Goal: Task Accomplishment & Management: Use online tool/utility

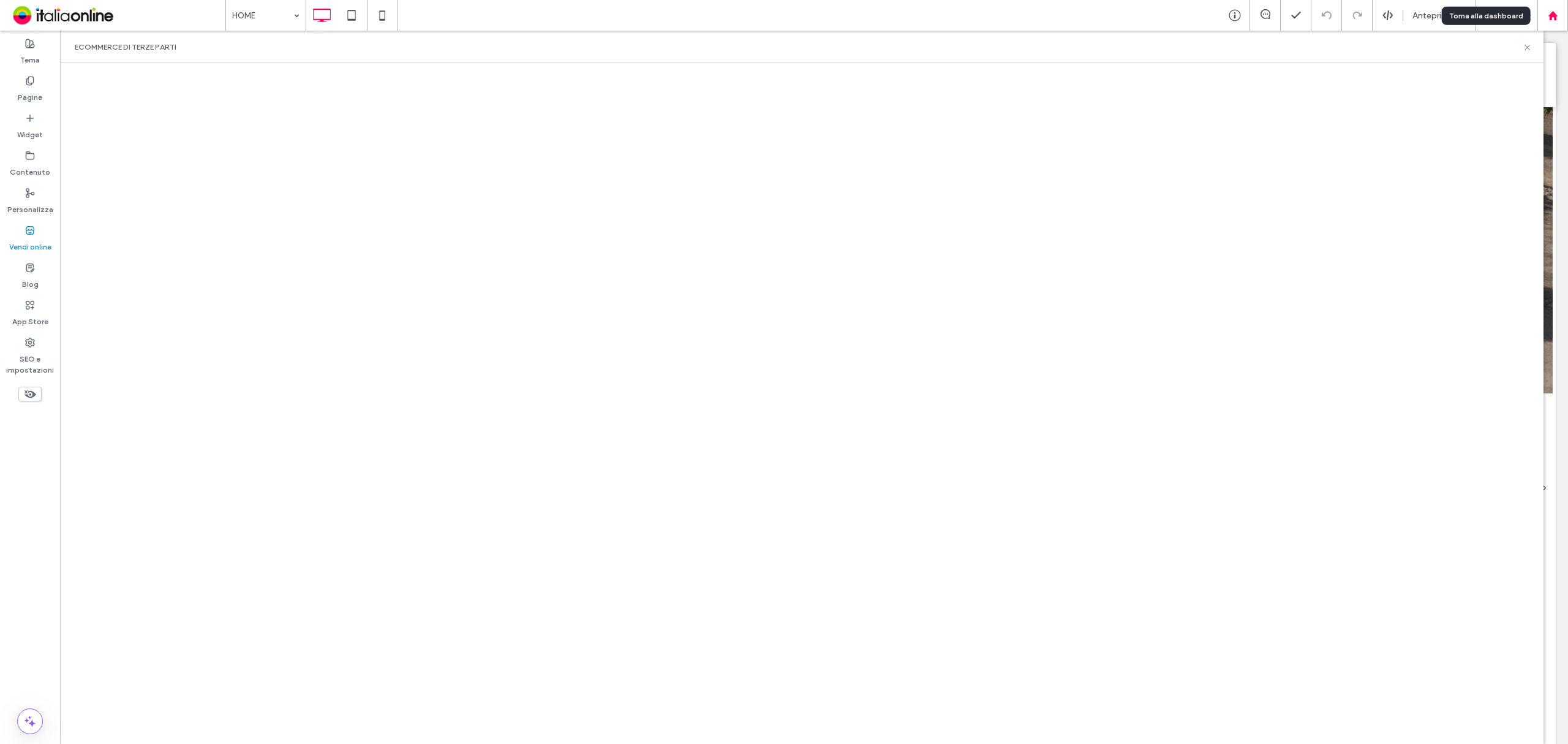
click at [1550, 17] on use at bounding box center [1553, 15] width 9 height 9
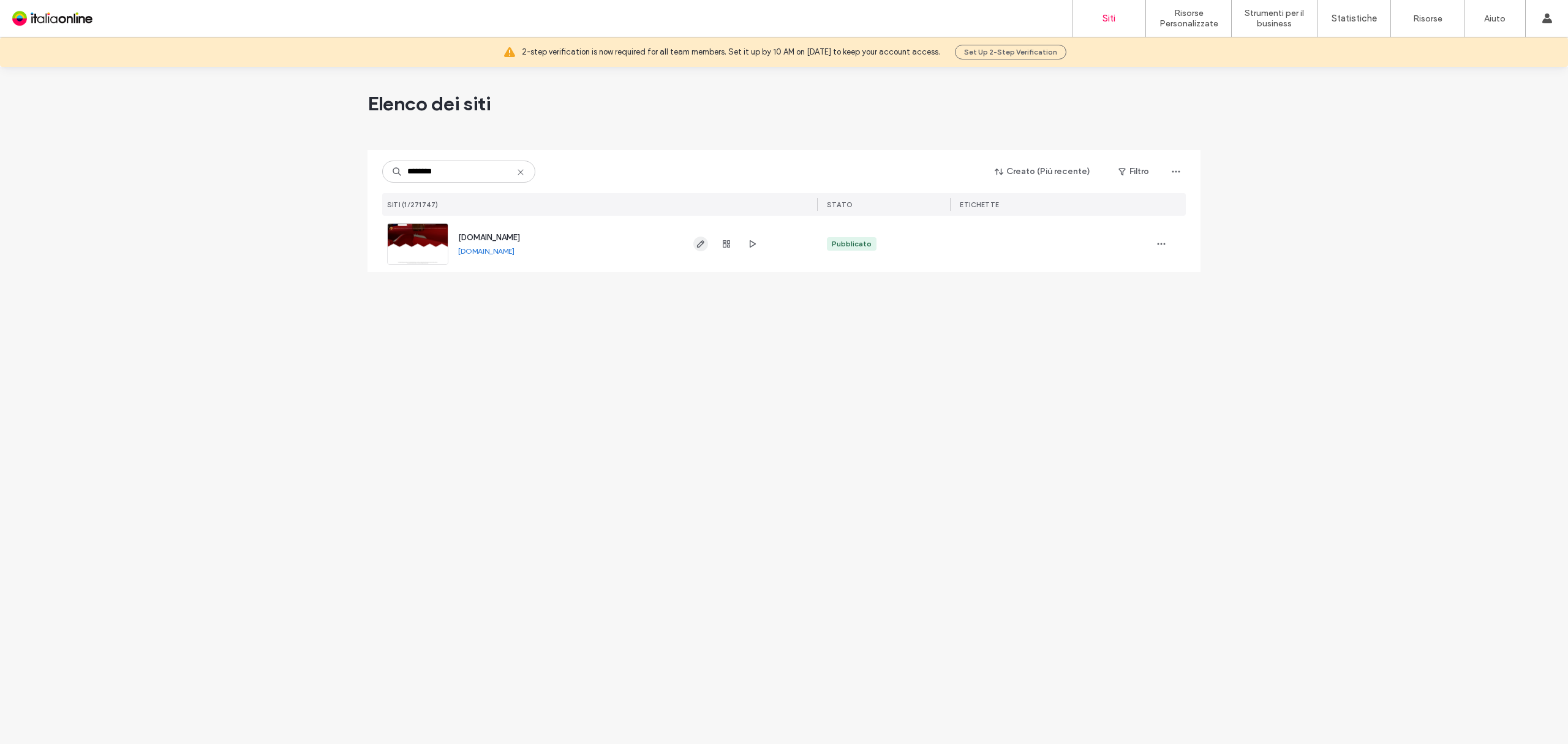
type input "********"
click at [704, 246] on icon "button" at bounding box center [700, 243] width 9 height 9
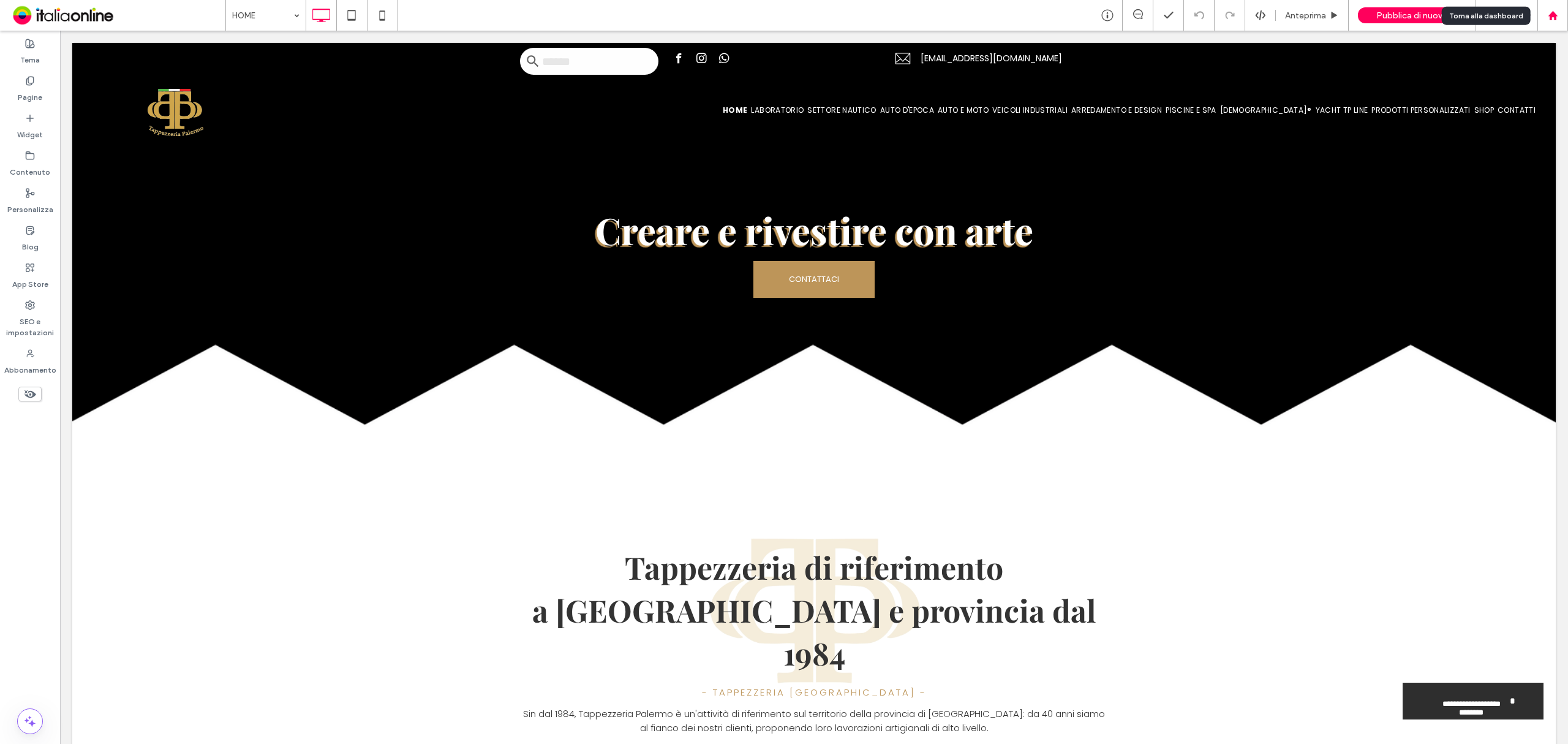
click at [1550, 18] on use at bounding box center [1553, 15] width 9 height 9
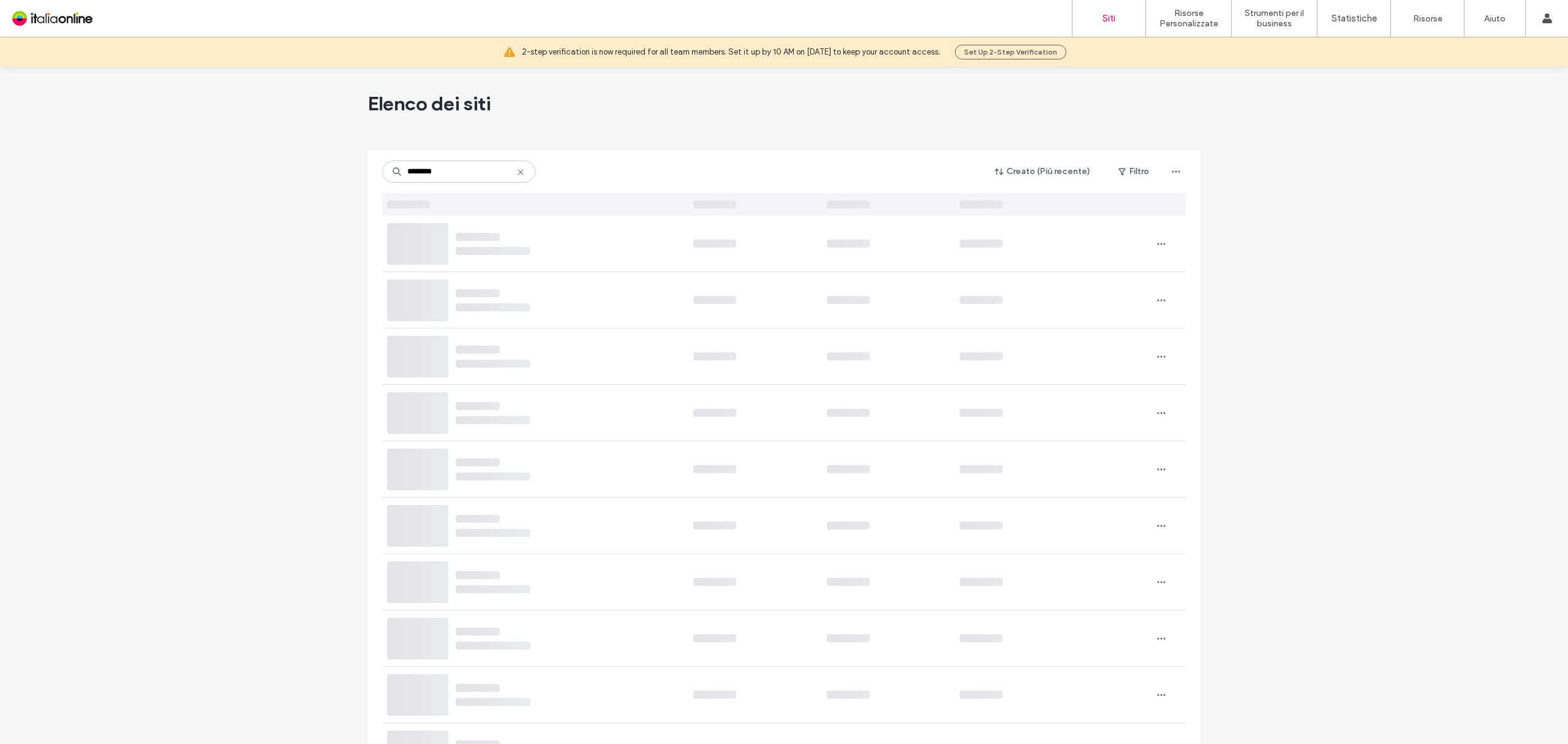
click at [611, 145] on div at bounding box center [783, 145] width 833 height 9
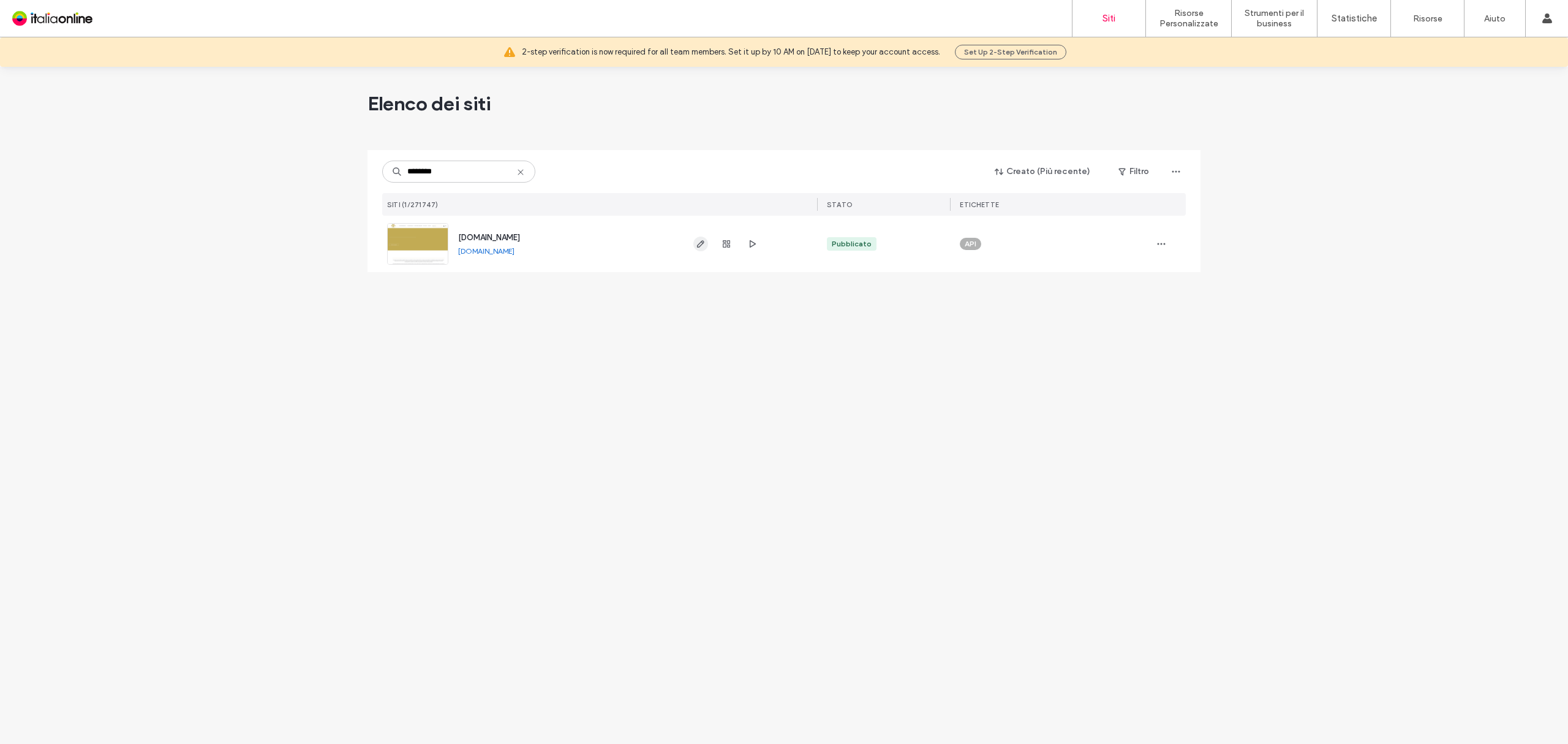
click at [702, 241] on icon "button" at bounding box center [700, 243] width 9 height 9
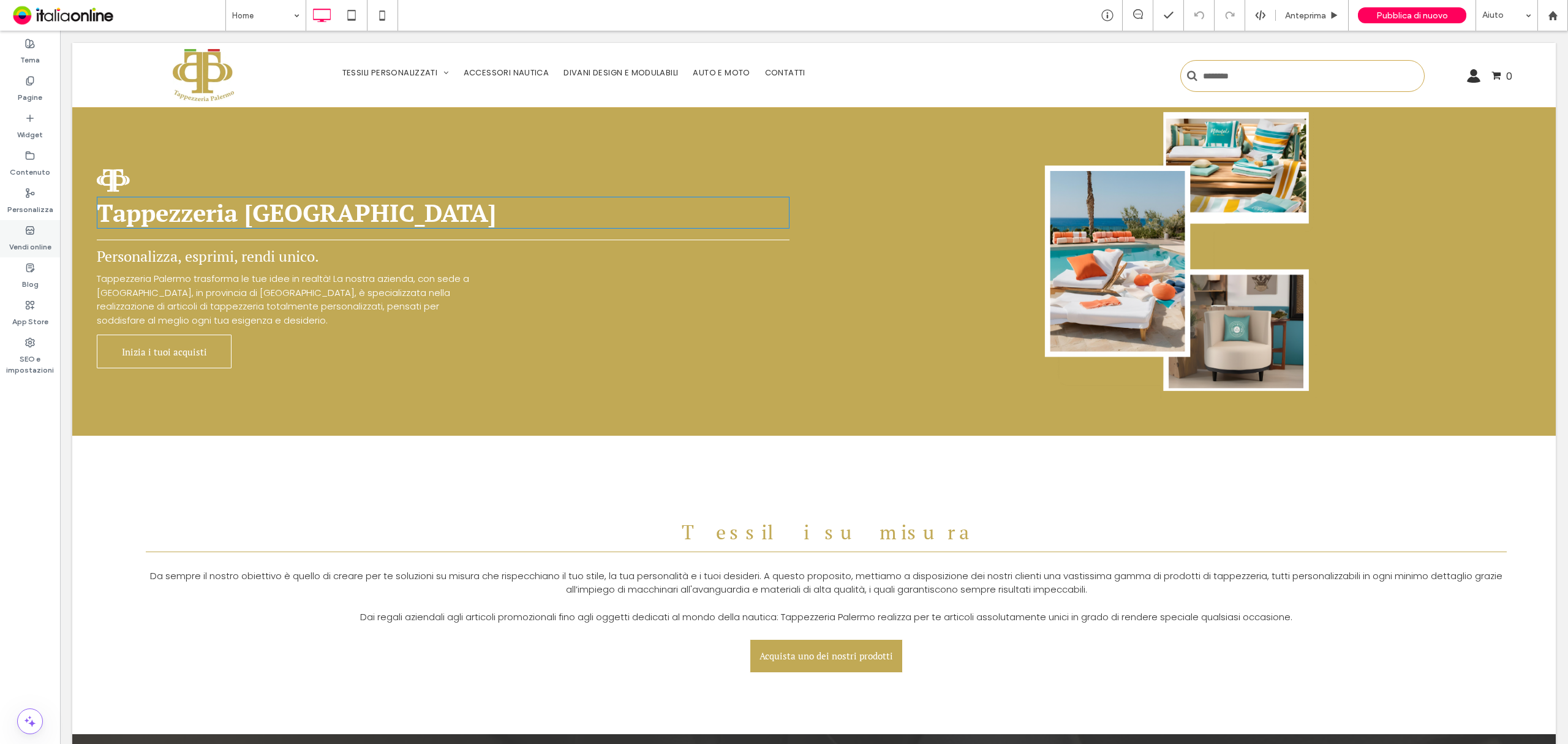
click at [35, 236] on label "Vendi online" at bounding box center [30, 244] width 42 height 17
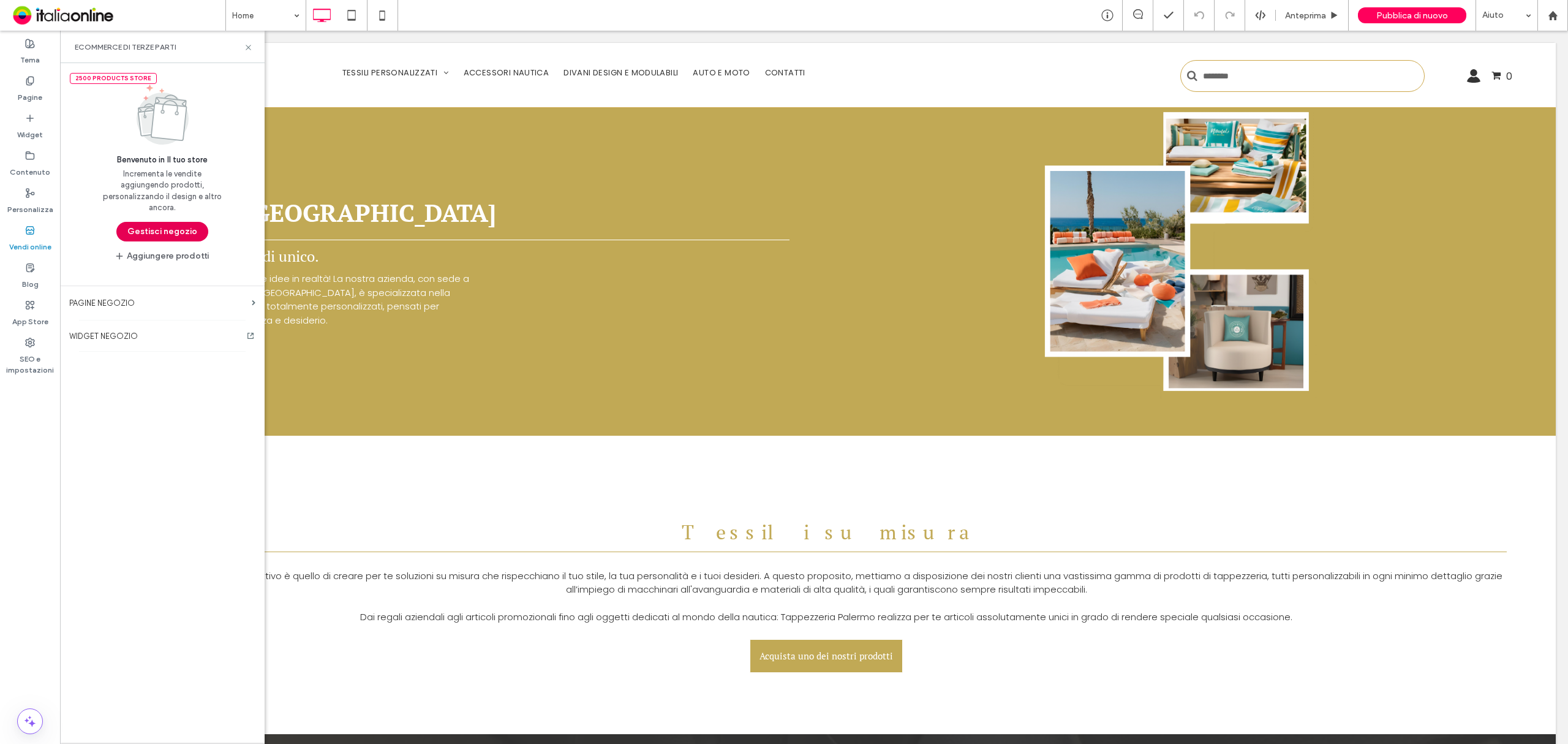
click at [187, 226] on button "Gestisci negozio" at bounding box center [162, 231] width 92 height 20
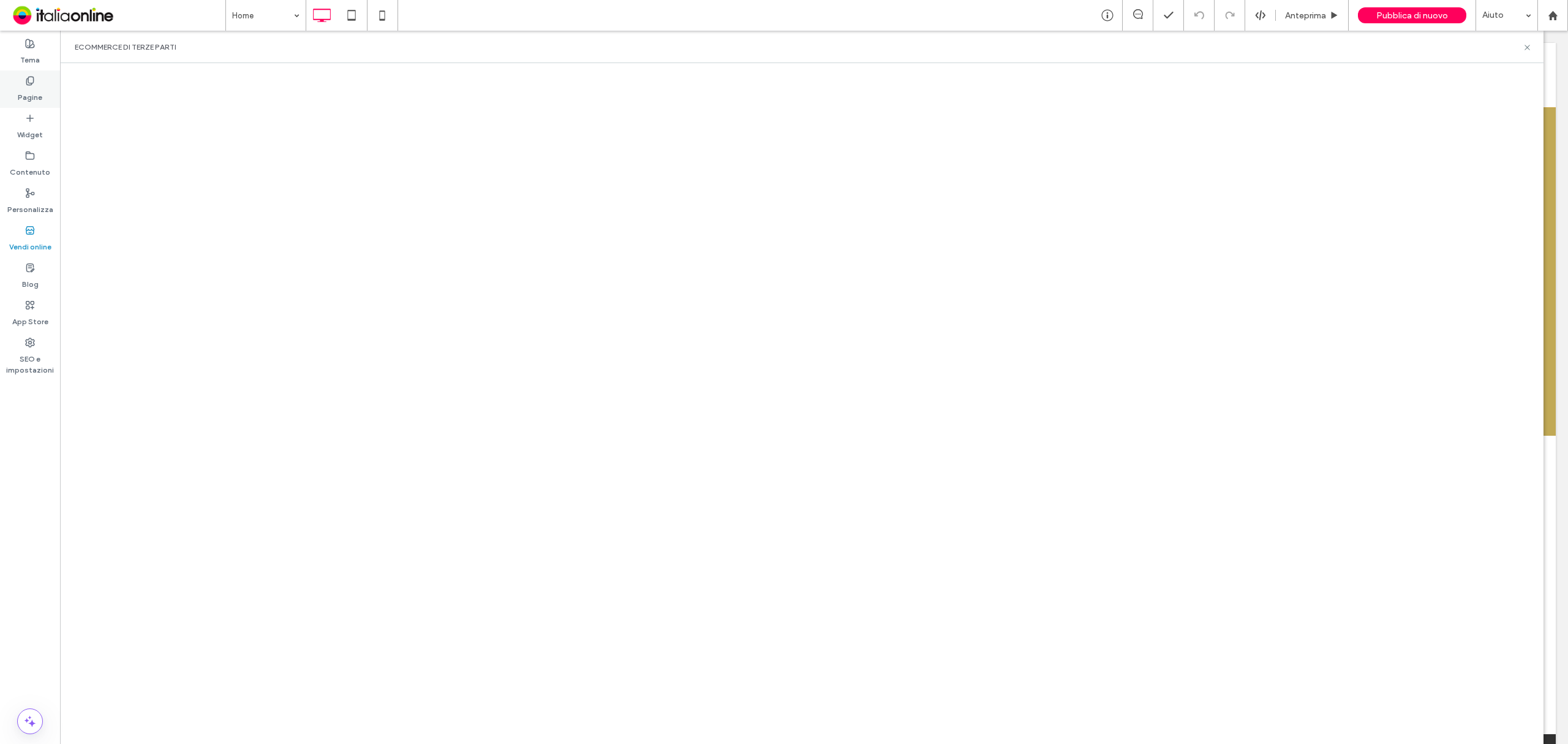
click at [33, 80] on use at bounding box center [30, 80] width 7 height 8
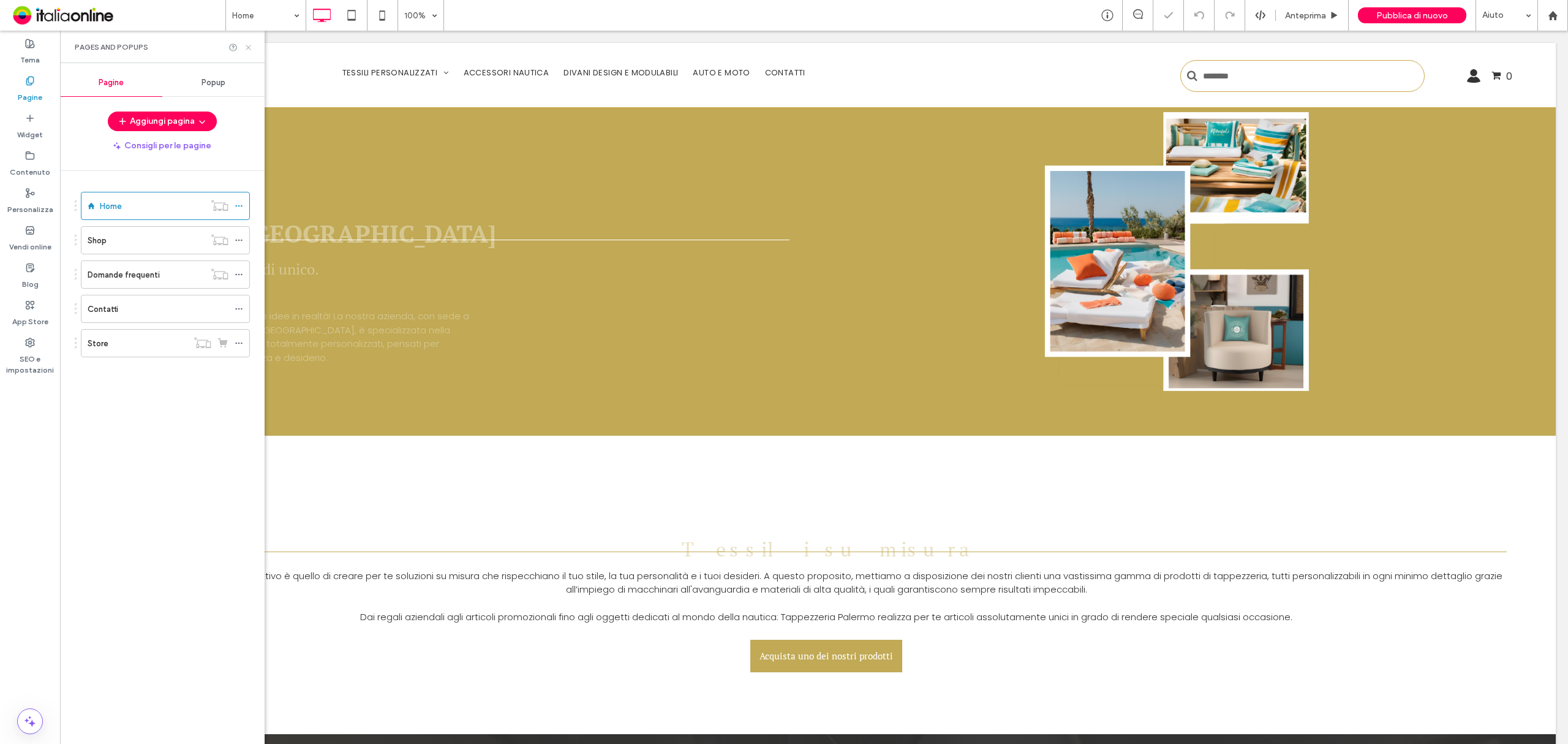
click at [246, 47] on icon at bounding box center [248, 47] width 9 height 9
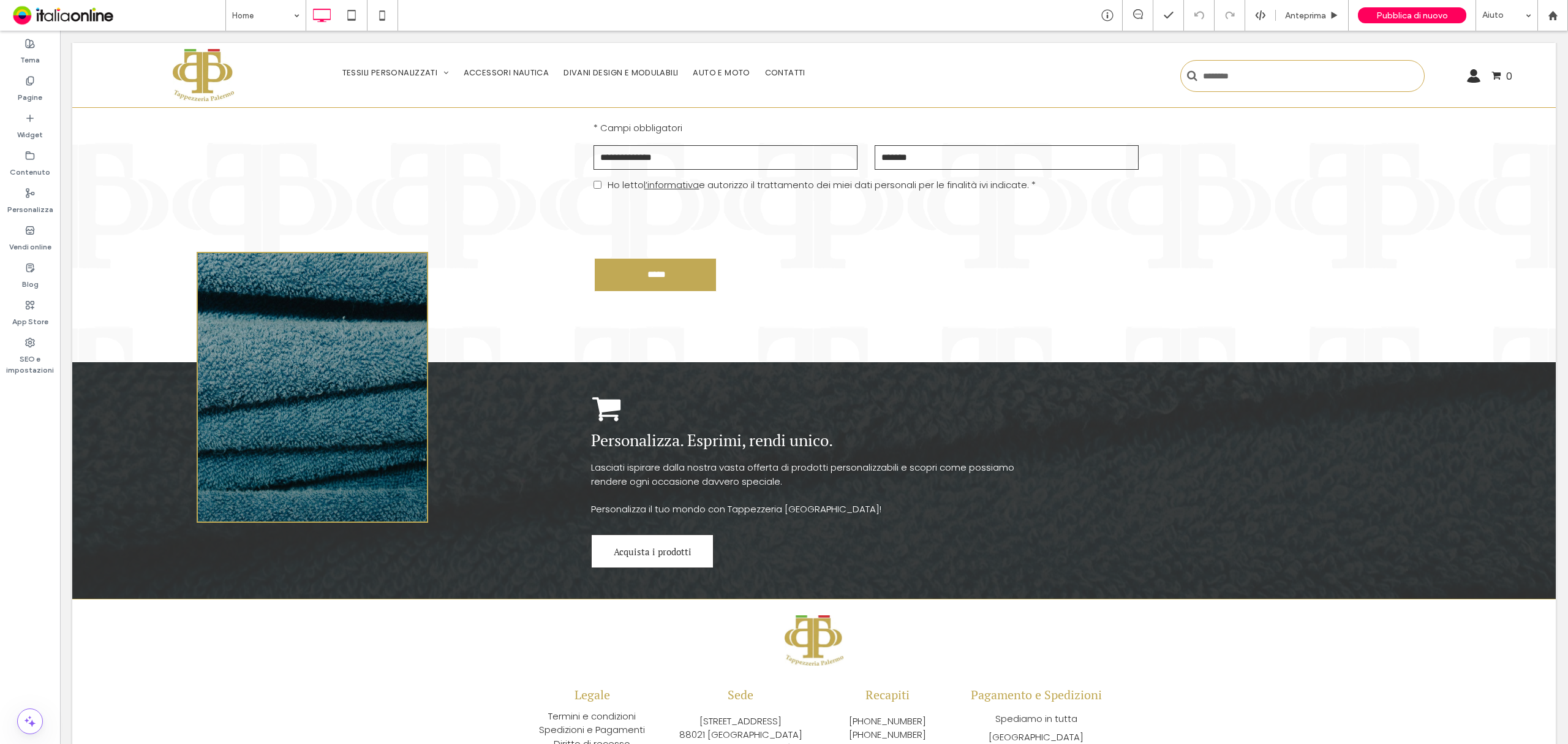
scroll to position [4128, 0]
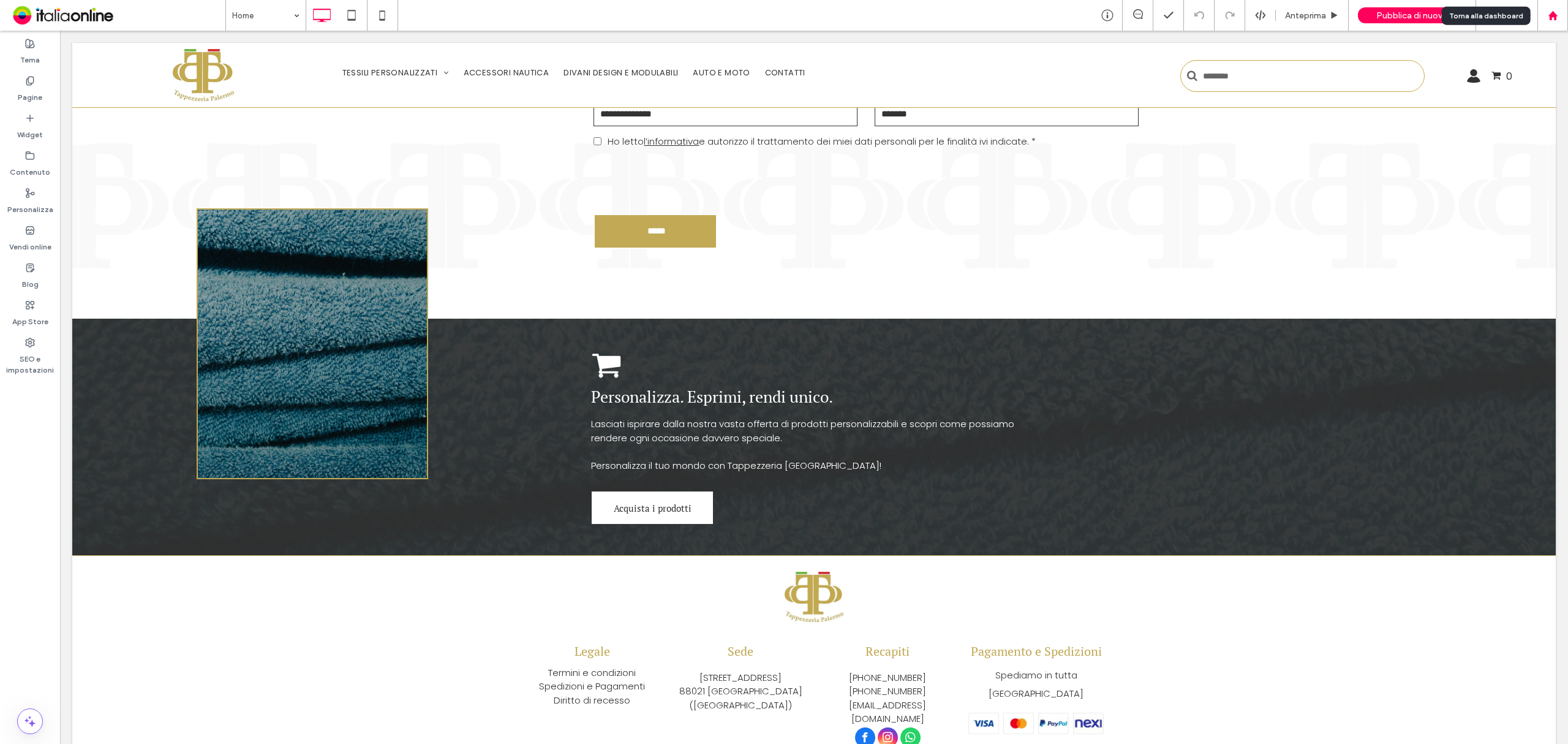
click at [1553, 18] on icon at bounding box center [1553, 15] width 10 height 10
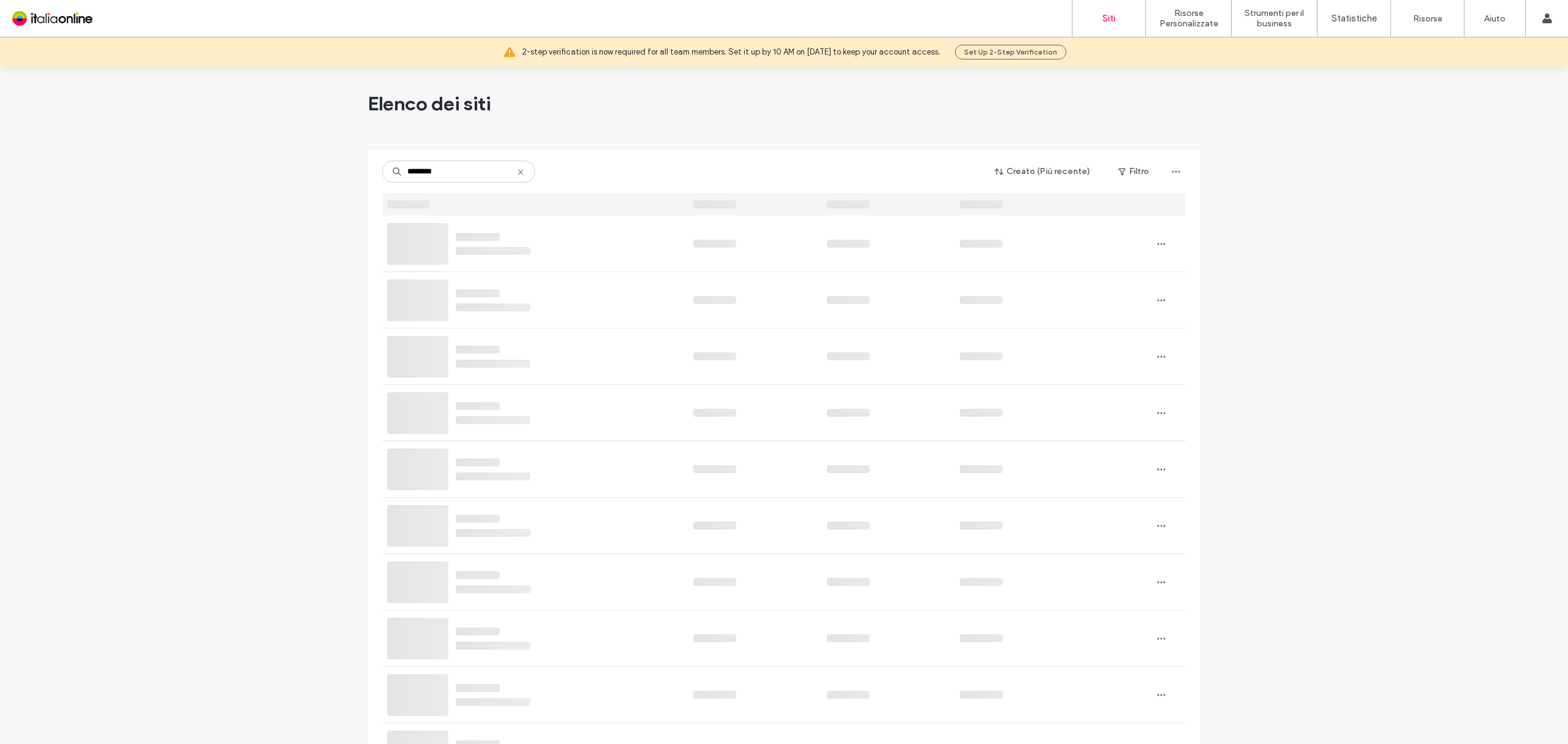
click at [585, 140] on div at bounding box center [783, 145] width 833 height 9
